Goal: Transaction & Acquisition: Purchase product/service

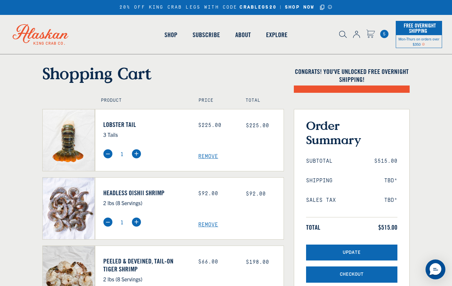
click at [325, 161] on span "Subtotal" at bounding box center [319, 161] width 27 height 6
click at [72, 171] on img at bounding box center [69, 140] width 52 height 62
